Goal: Task Accomplishment & Management: Complete application form

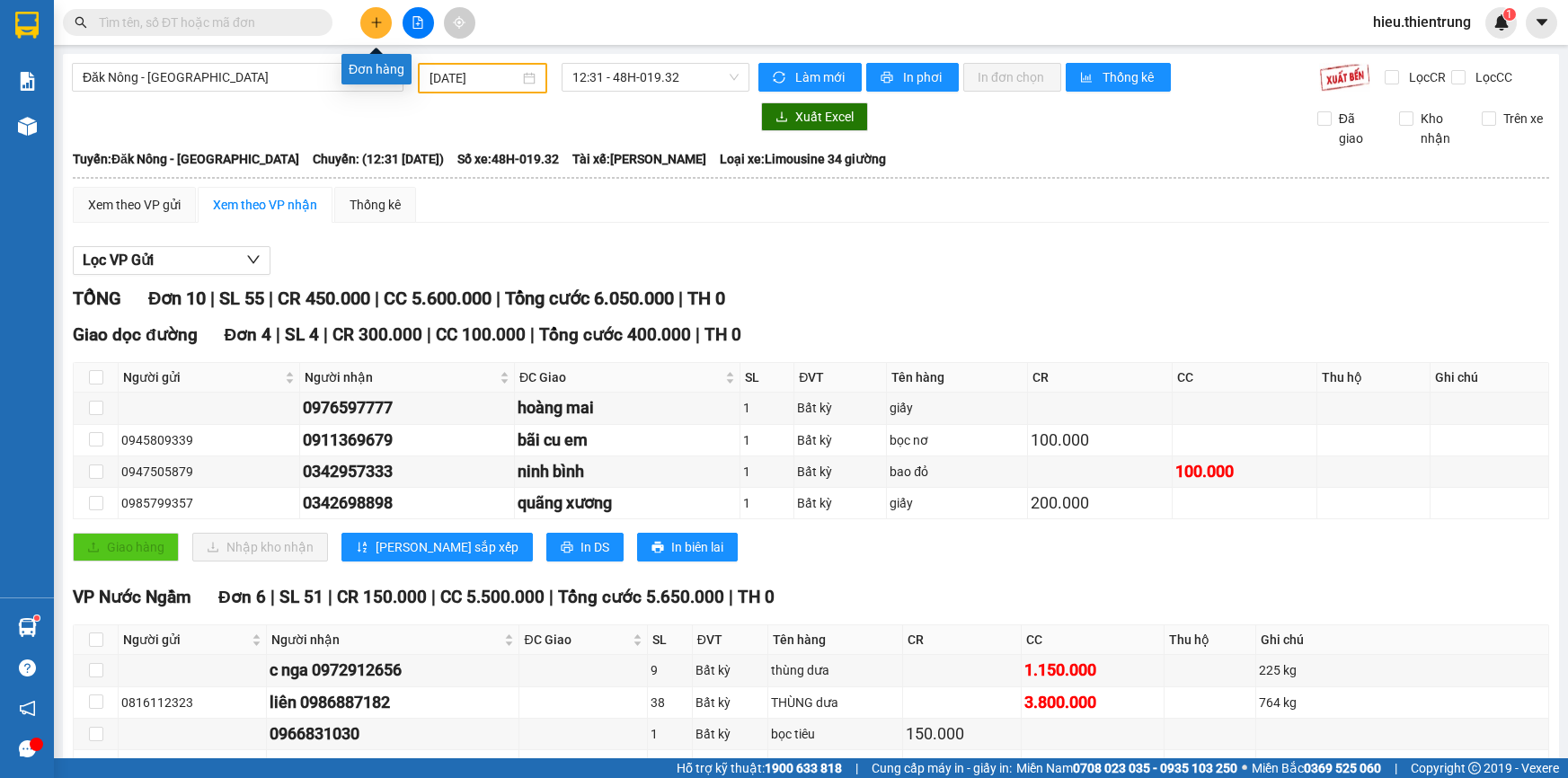
click at [377, 12] on button at bounding box center [375, 23] width 32 height 32
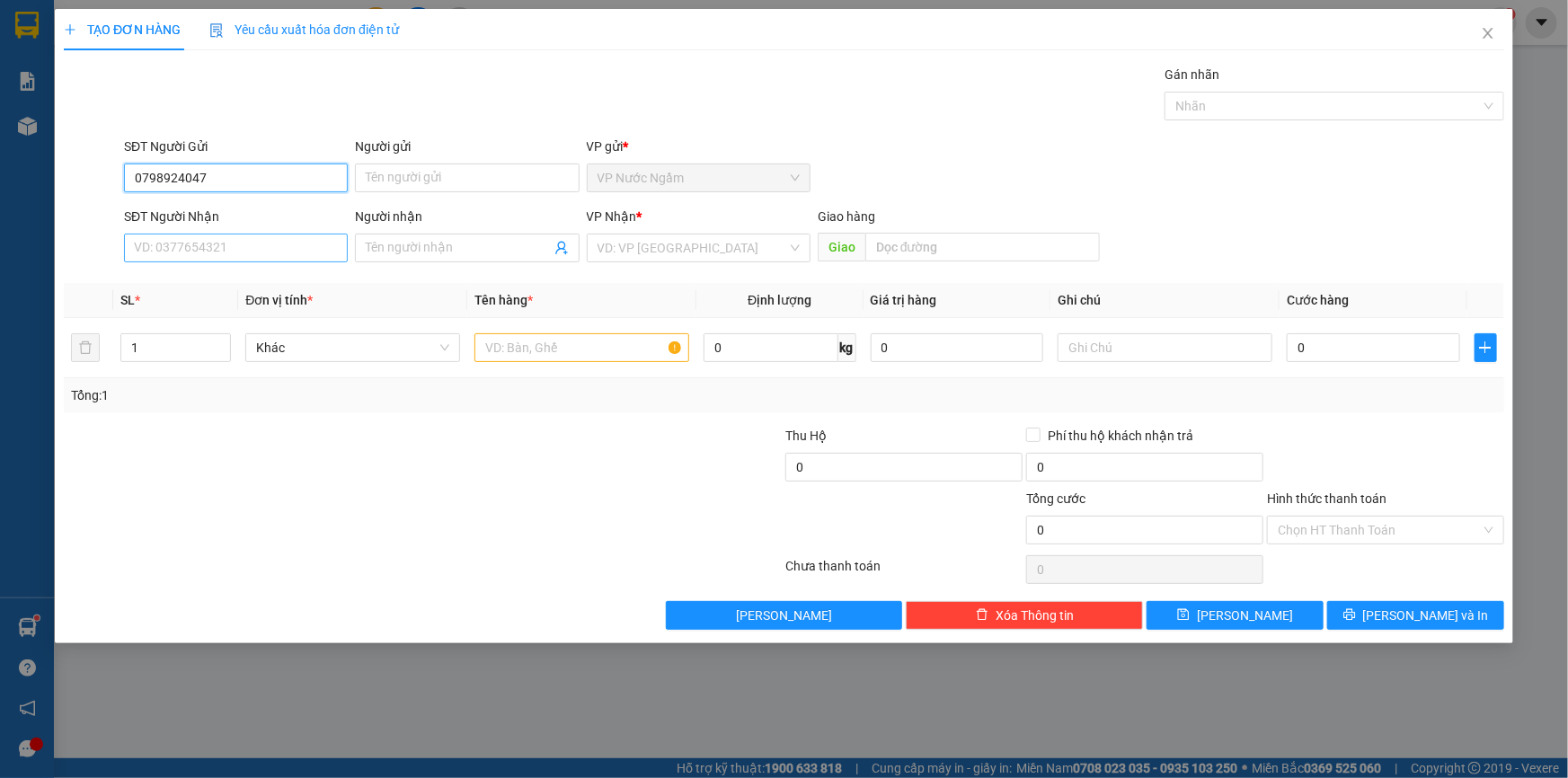
type input "0798924047"
click at [198, 246] on input "SĐT Người Nhận" at bounding box center [235, 248] width 223 height 29
type input "0963114120"
click at [241, 286] on div "0963114120" at bounding box center [236, 284] width 203 height 20
type input "300.000"
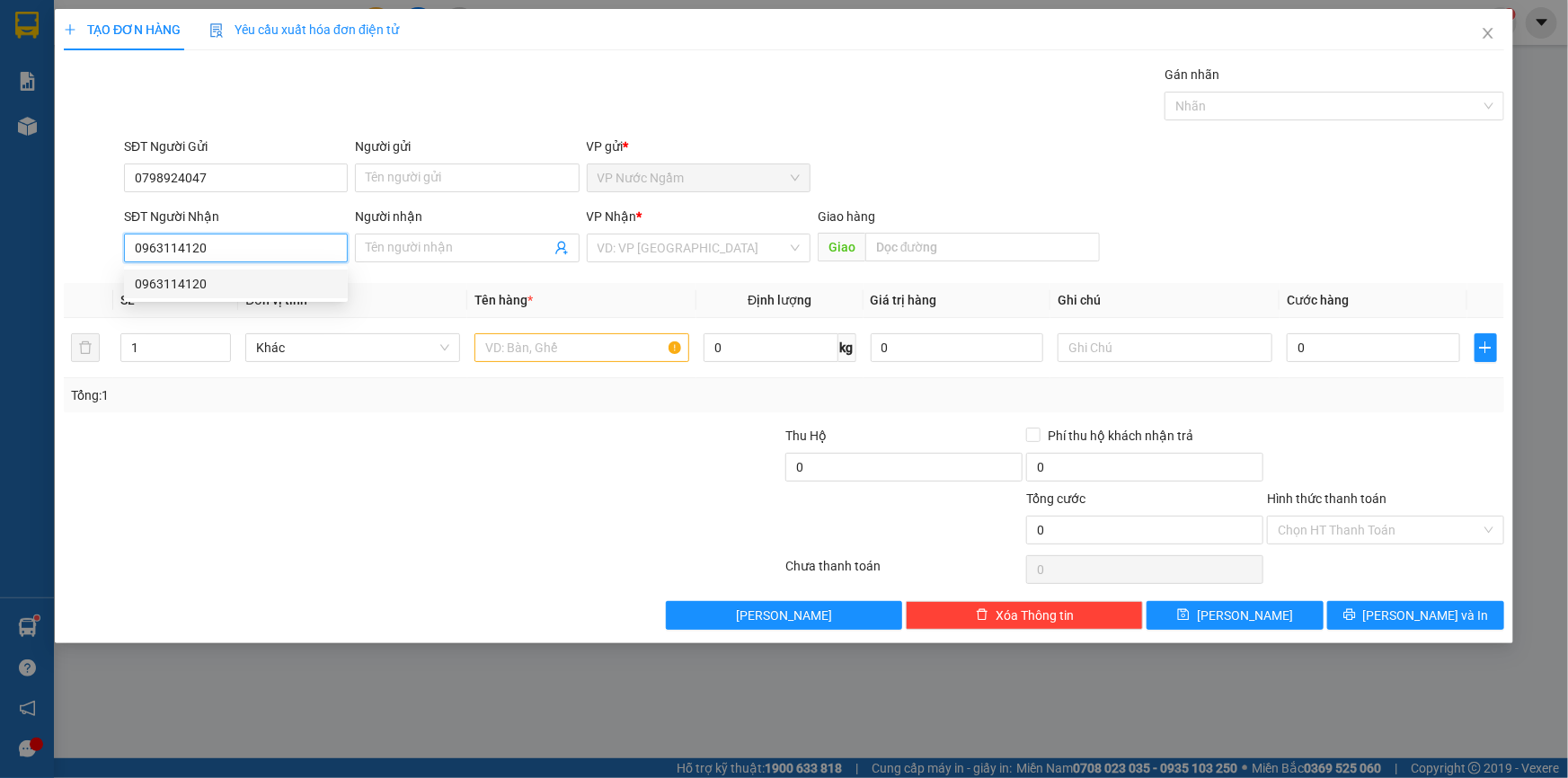
type input "300.000"
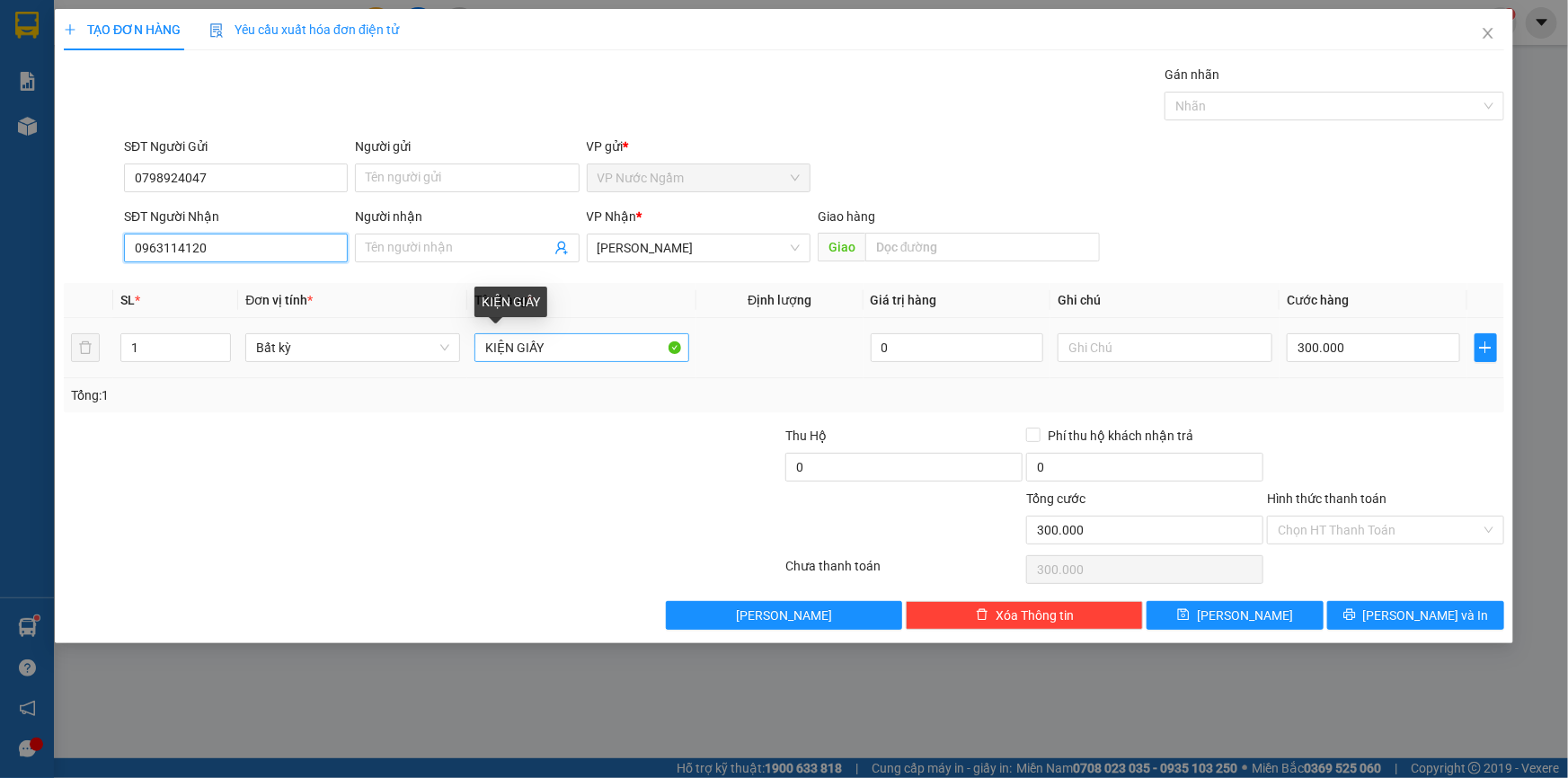
type input "0963114120"
drag, startPoint x: 593, startPoint y: 343, endPoint x: 439, endPoint y: 368, distance: 156.0
click at [439, 368] on tr "1 Bất kỳ KIỆN GIẤY 0 300.000" at bounding box center [784, 348] width 1440 height 61
type input "d"
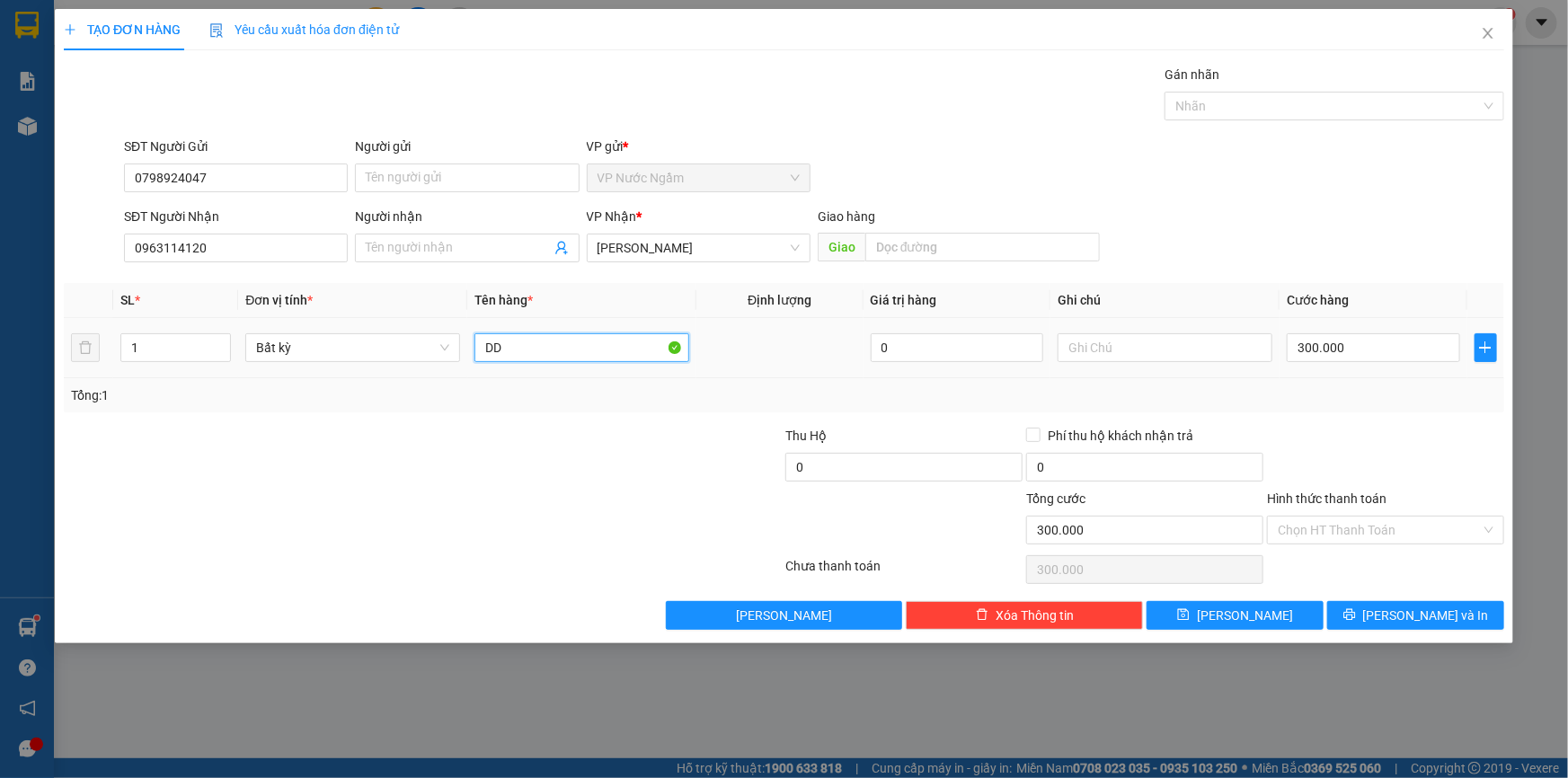
type input "D"
type input "DEN LED"
type input "0"
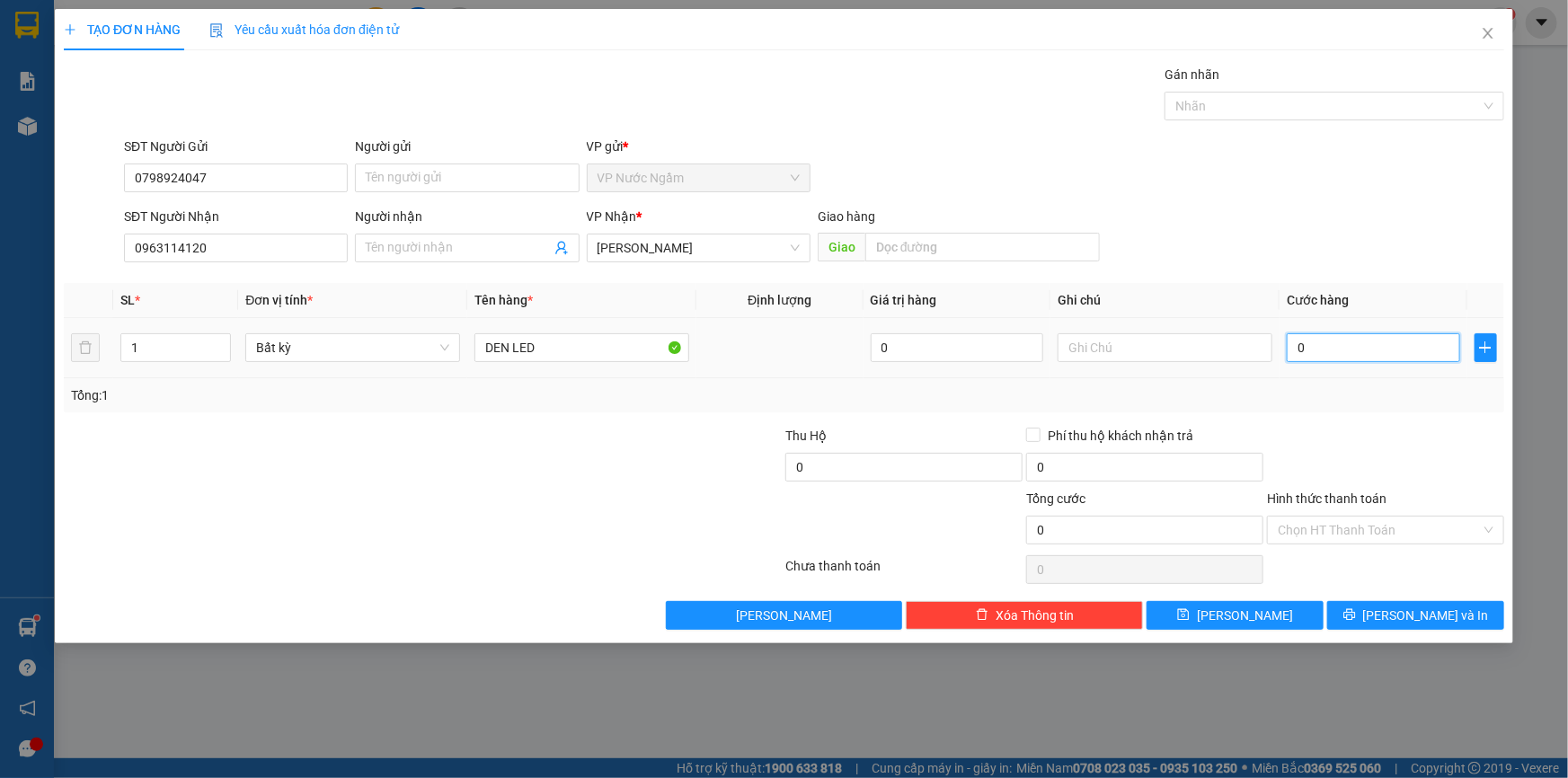
type input "2"
type input "20"
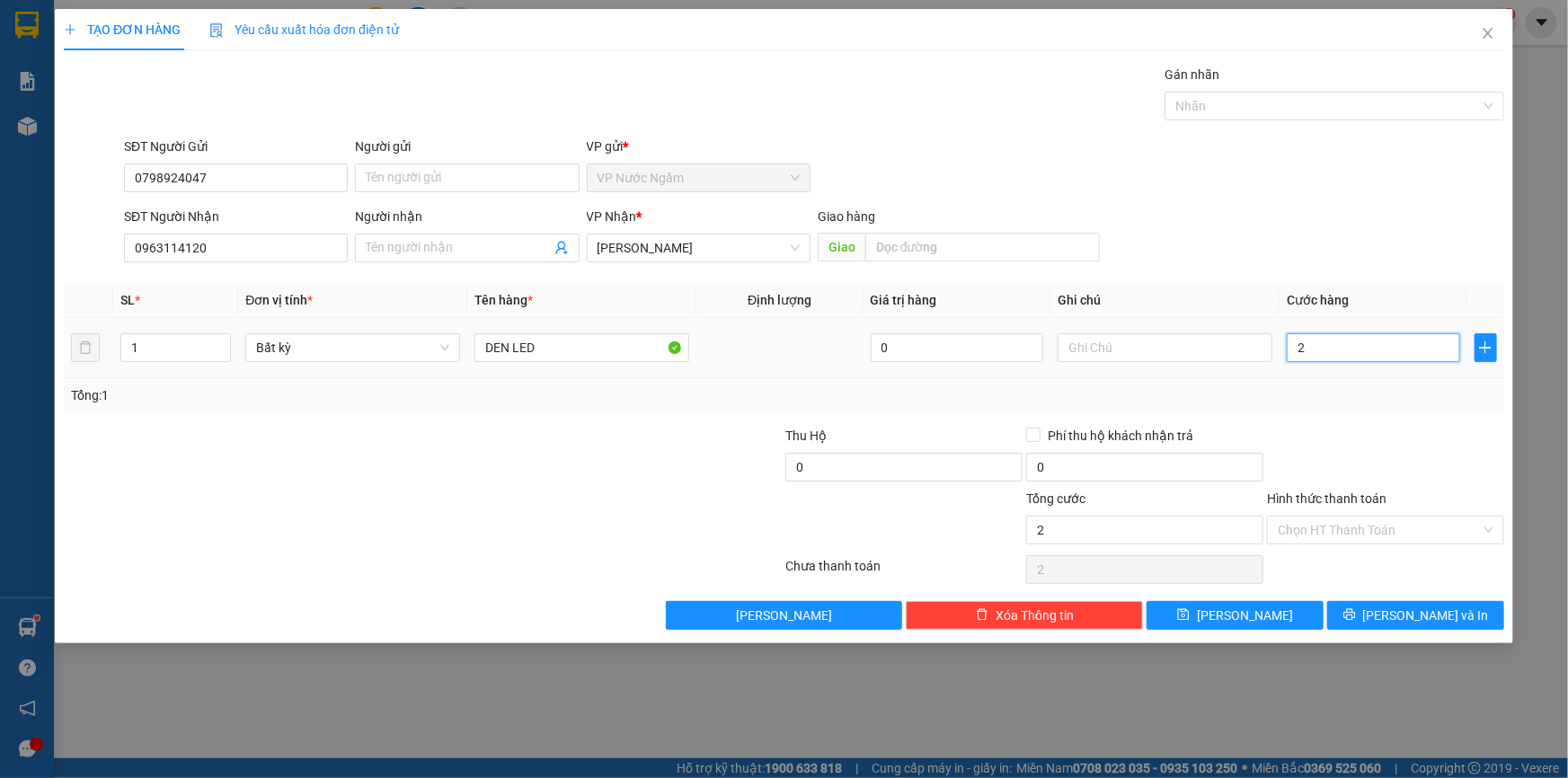
type input "20"
type input "200"
type input "2.000"
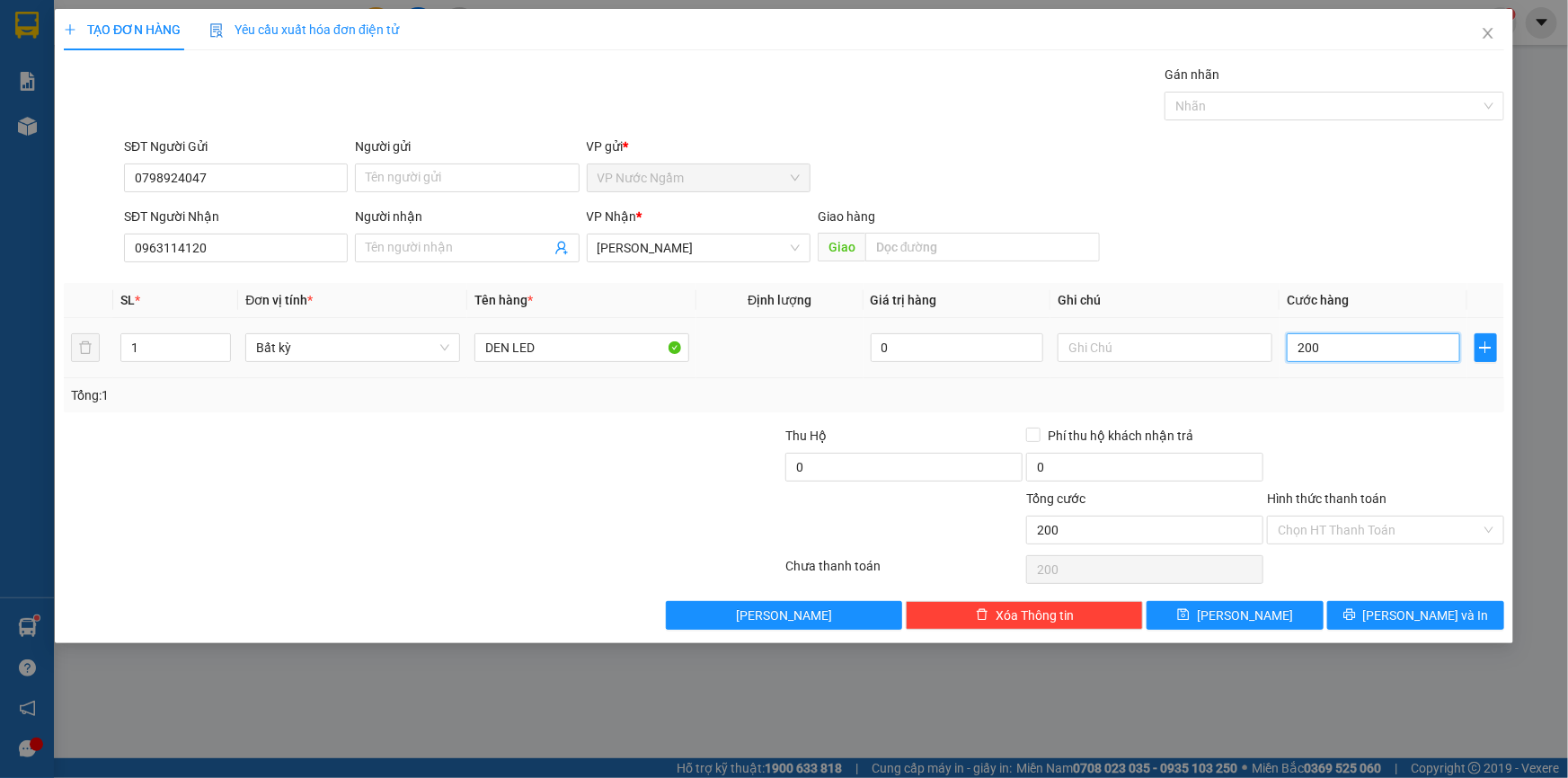
type input "2.000"
type input "20.000"
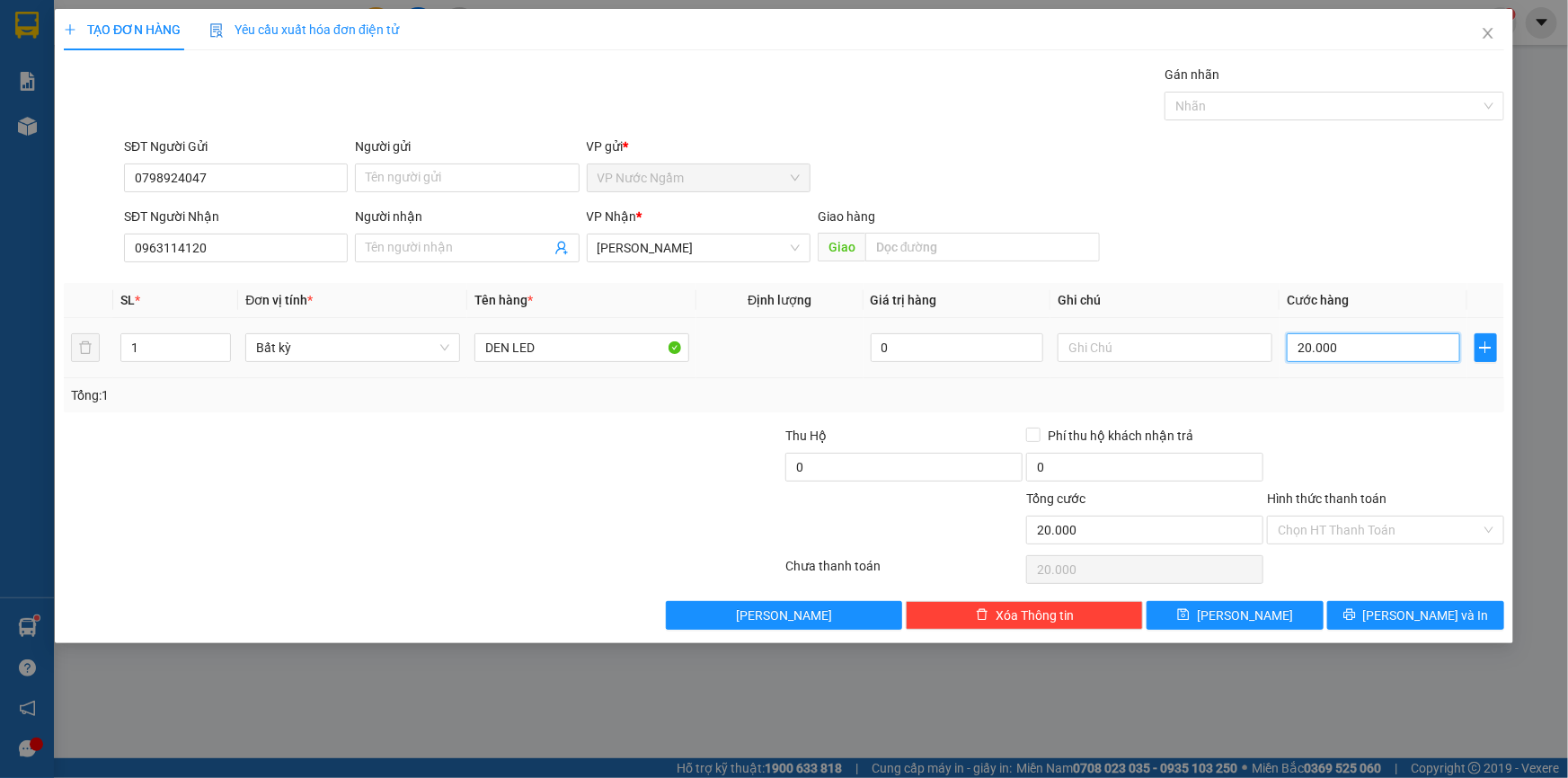
type input "200.000"
click at [1366, 621] on button "[PERSON_NAME] và In" at bounding box center [1415, 616] width 177 height 29
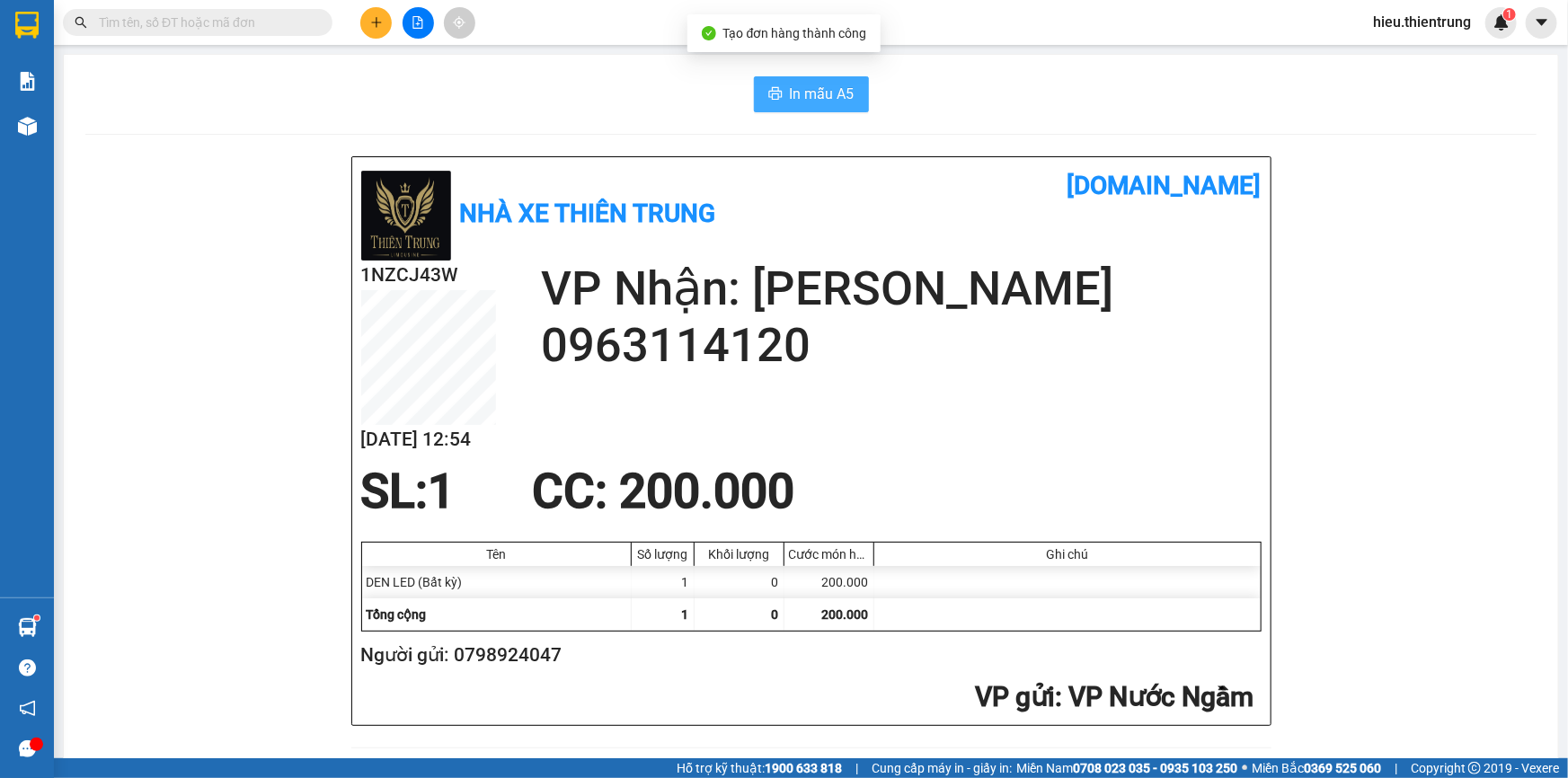
click at [799, 98] on span "In mẫu A5" at bounding box center [822, 93] width 65 height 23
click at [1014, 181] on h1 "[DOMAIN_NAME]" at bounding box center [1036, 186] width 450 height 40
drag, startPoint x: 1001, startPoint y: 144, endPoint x: 698, endPoint y: 242, distance: 318.5
